Goal: Task Accomplishment & Management: Complete application form

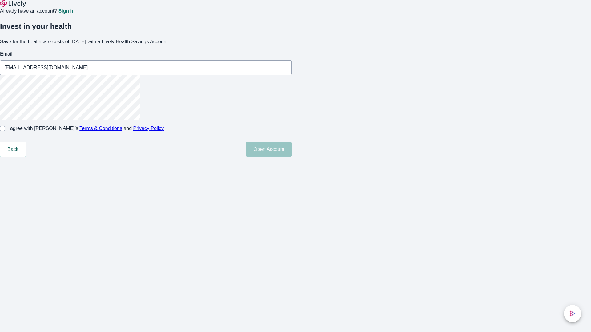
click at [5, 131] on input "I agree with Lively’s Terms & Conditions and Privacy Policy" at bounding box center [2, 128] width 5 height 5
checkbox input "true"
click at [292, 157] on button "Open Account" at bounding box center [269, 149] width 46 height 15
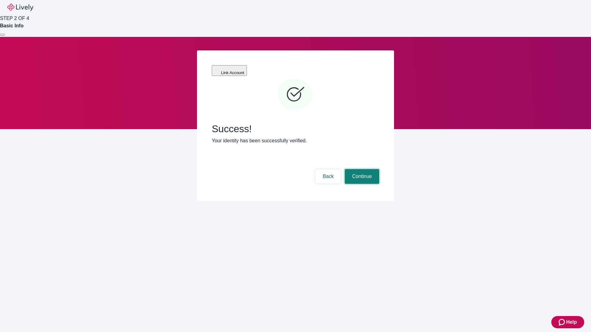
click at [361, 169] on button "Continue" at bounding box center [362, 176] width 34 height 15
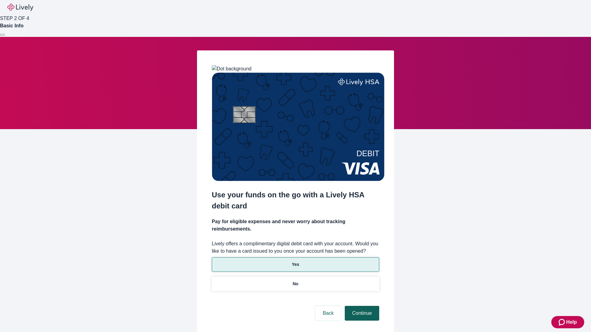
click at [295, 281] on p "No" at bounding box center [296, 284] width 6 height 6
click at [361, 306] on button "Continue" at bounding box center [362, 313] width 34 height 15
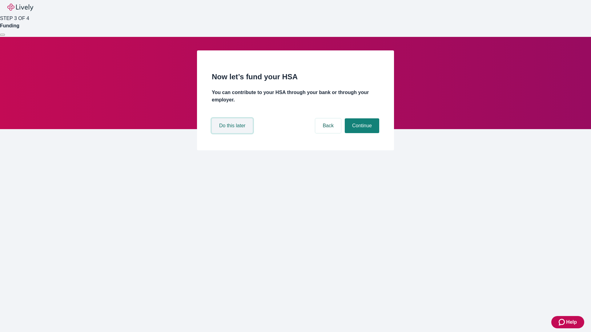
click at [233, 133] on button "Do this later" at bounding box center [232, 126] width 41 height 15
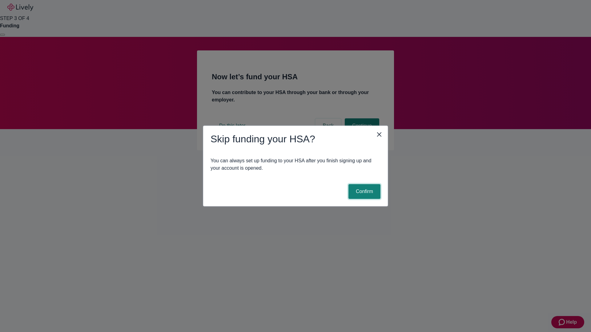
click at [364, 192] on button "Confirm" at bounding box center [364, 191] width 32 height 15
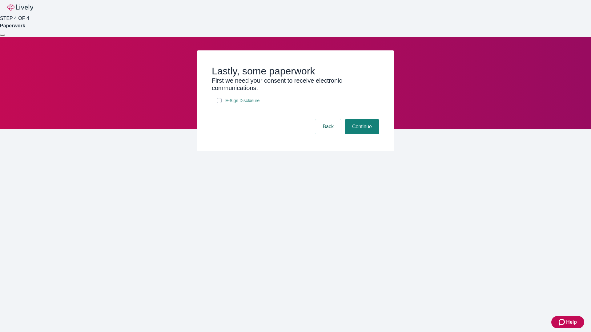
click at [219, 103] on input "E-Sign Disclosure" at bounding box center [219, 100] width 5 height 5
checkbox input "true"
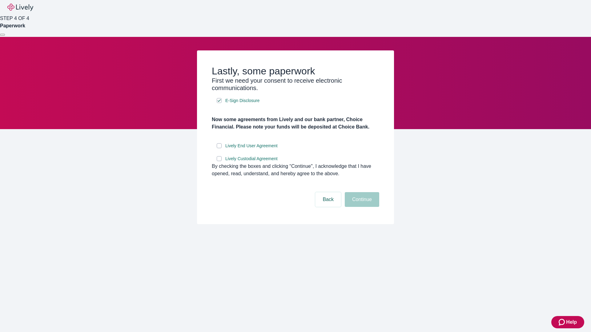
click at [219, 148] on input "Lively End User Agreement" at bounding box center [219, 145] width 5 height 5
checkbox input "true"
click at [219, 161] on input "Lively Custodial Agreement" at bounding box center [219, 158] width 5 height 5
checkbox input "true"
click at [361, 207] on button "Continue" at bounding box center [362, 199] width 34 height 15
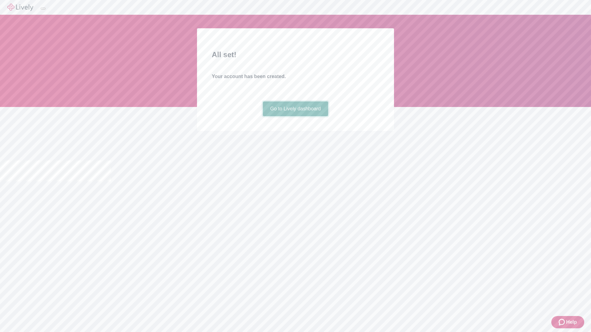
click at [295, 116] on link "Go to Lively dashboard" at bounding box center [296, 109] width 66 height 15
